Goal: Transaction & Acquisition: Purchase product/service

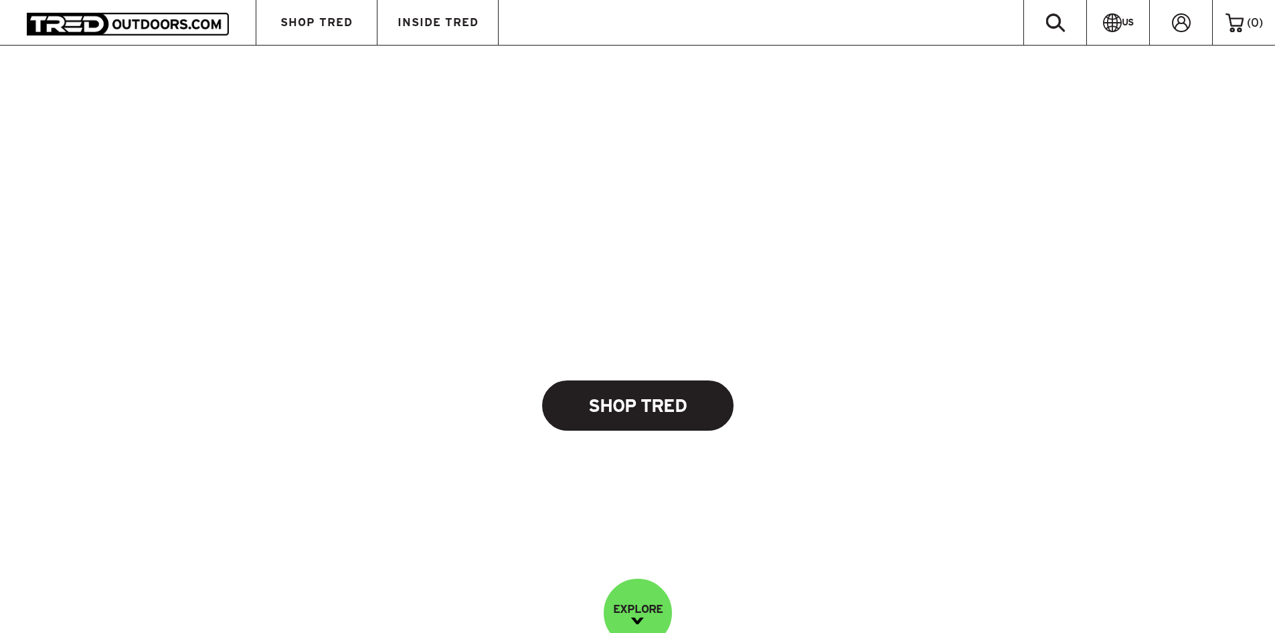
click at [619, 414] on link "Shop Tred" at bounding box center [637, 405] width 191 height 50
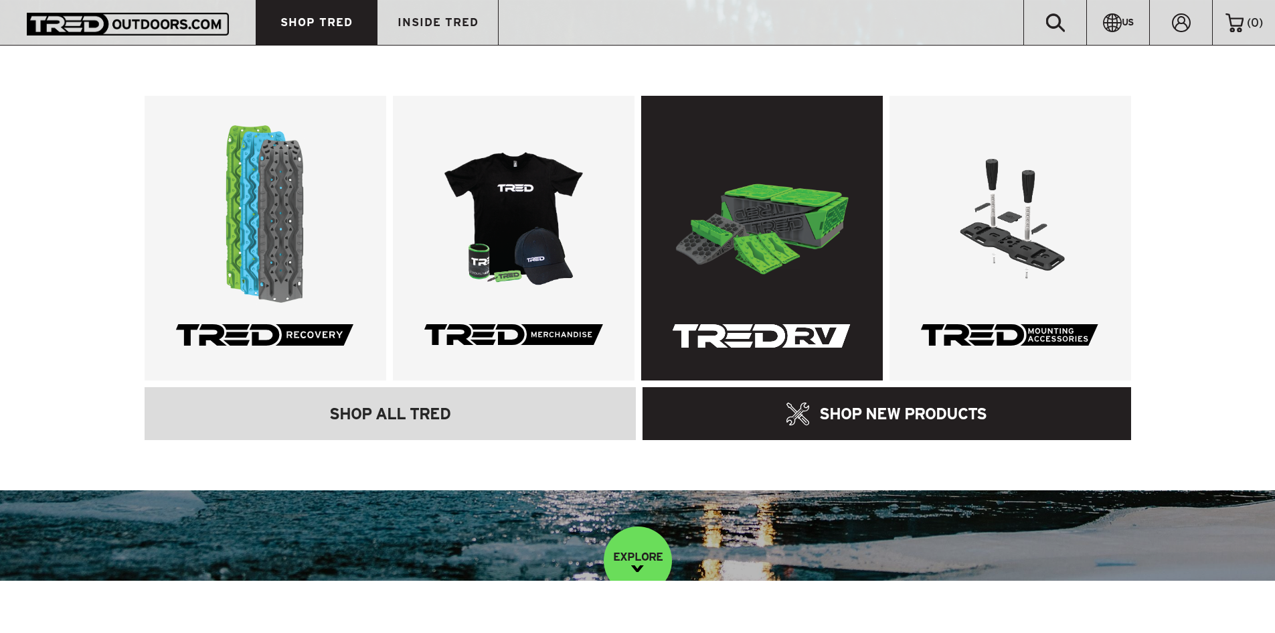
click at [749, 277] on link at bounding box center [762, 238] width 242 height 285
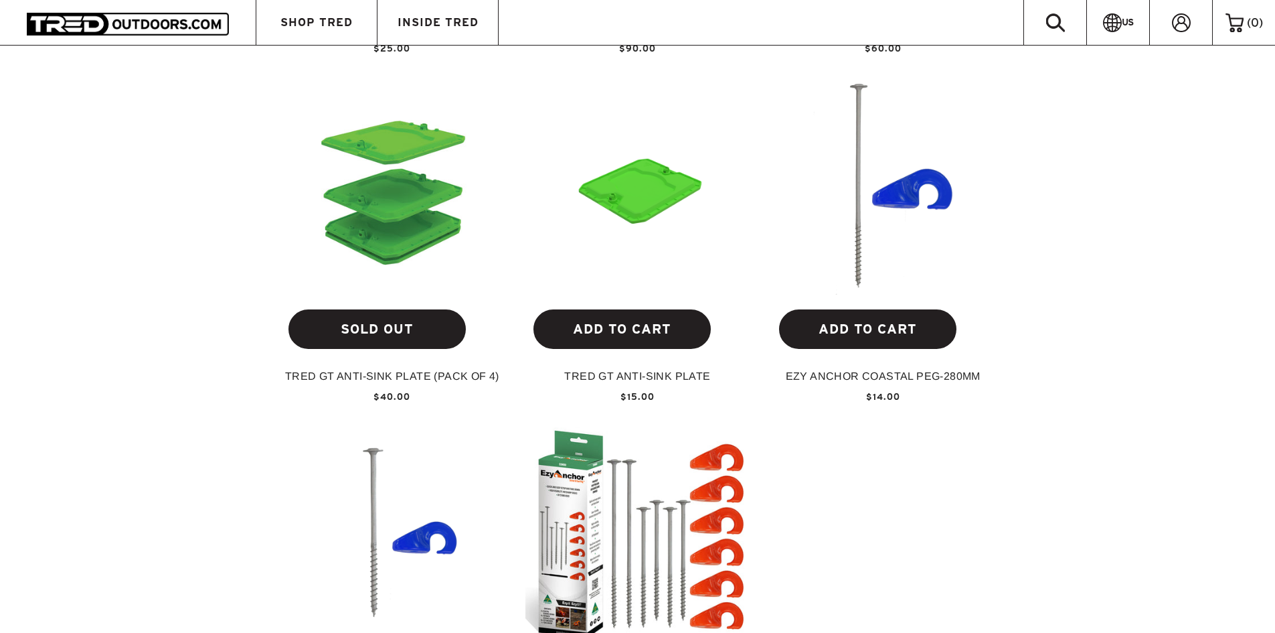
scroll to position [1182, 0]
